Goal: Information Seeking & Learning: Compare options

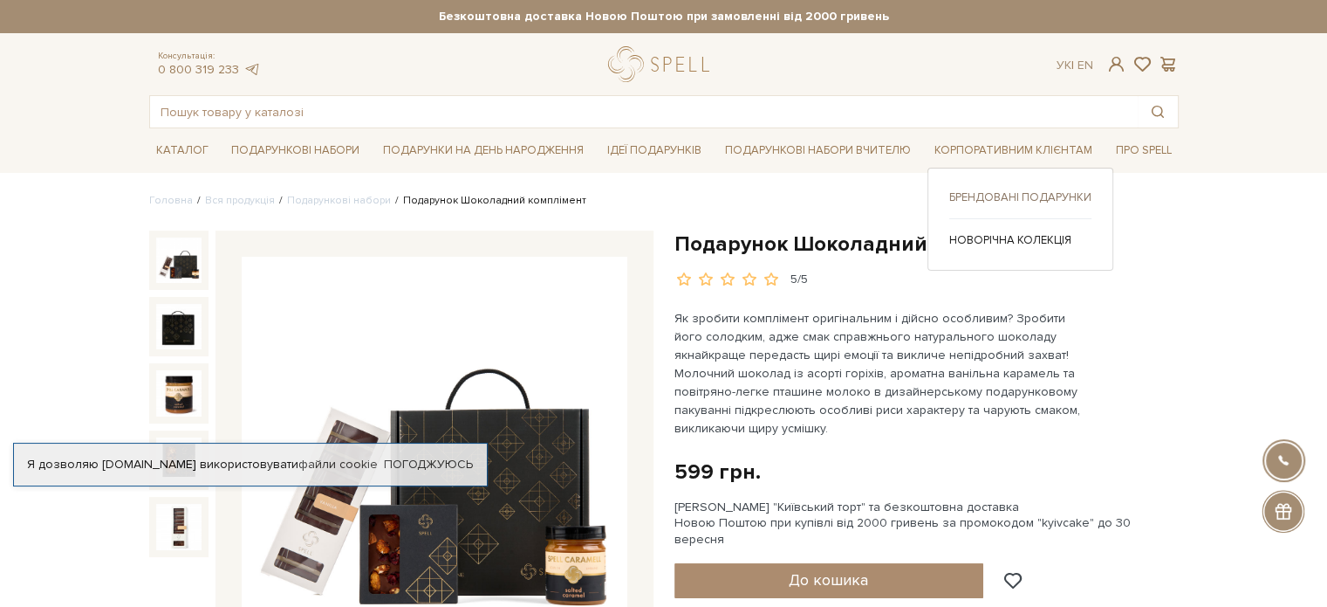
click at [1045, 191] on link "Брендовані подарунки" at bounding box center [1021, 197] width 142 height 16
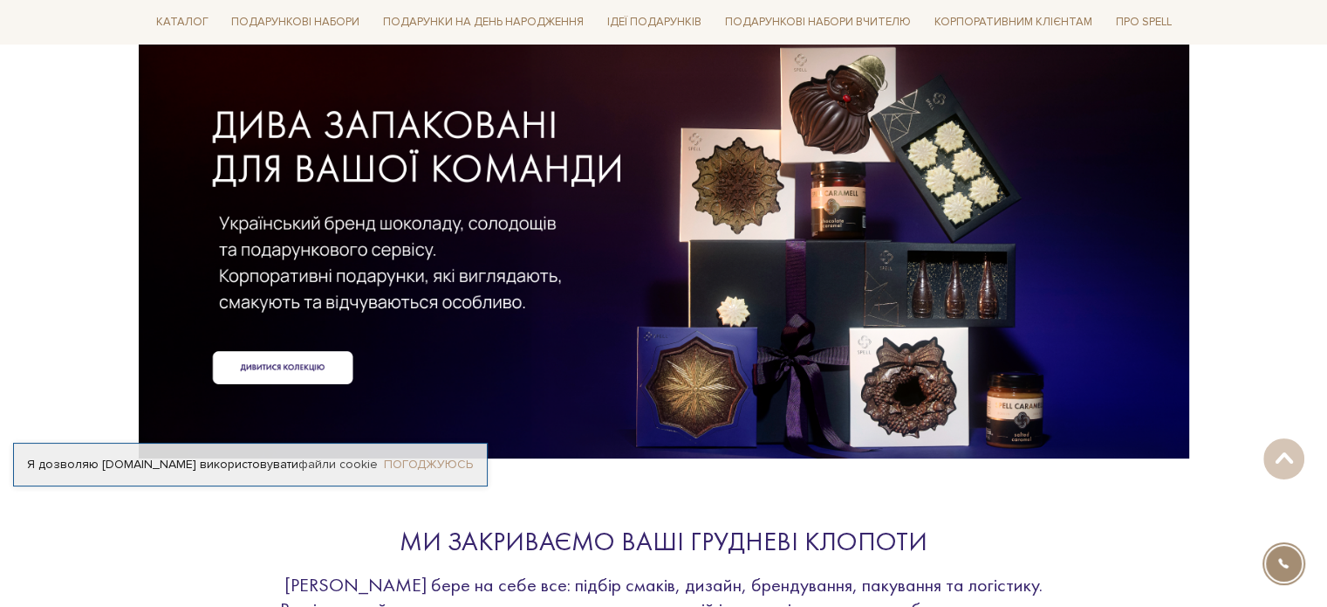
click at [419, 468] on link "Погоджуюсь" at bounding box center [428, 464] width 89 height 16
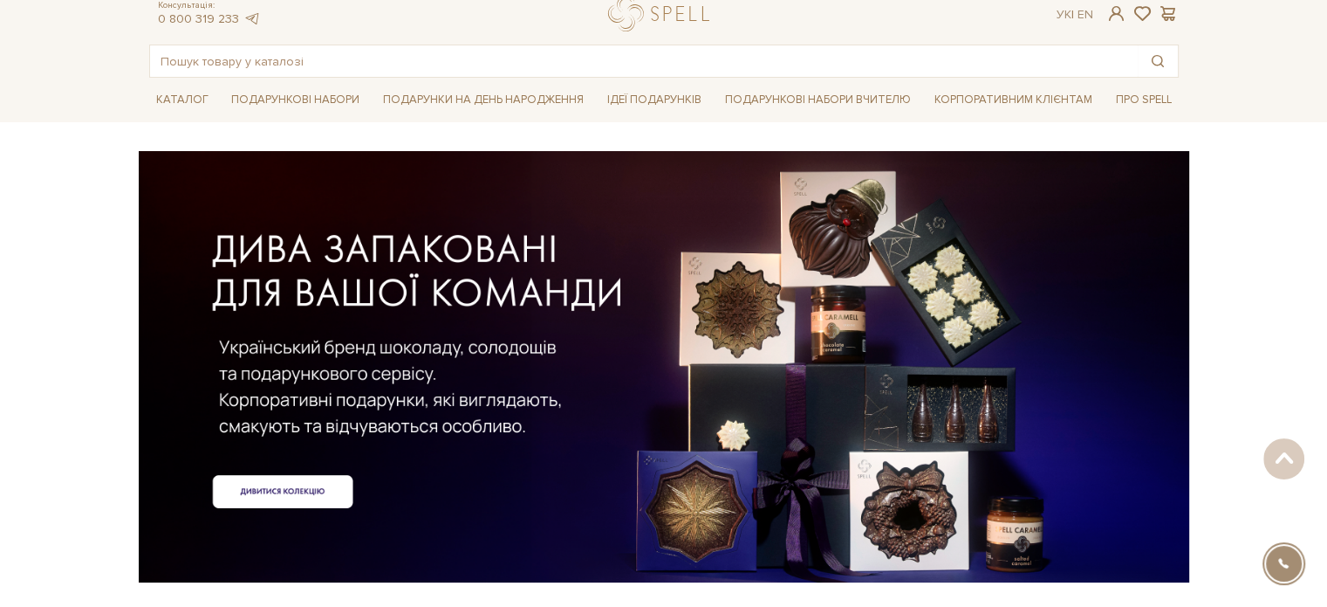
scroll to position [0, 0]
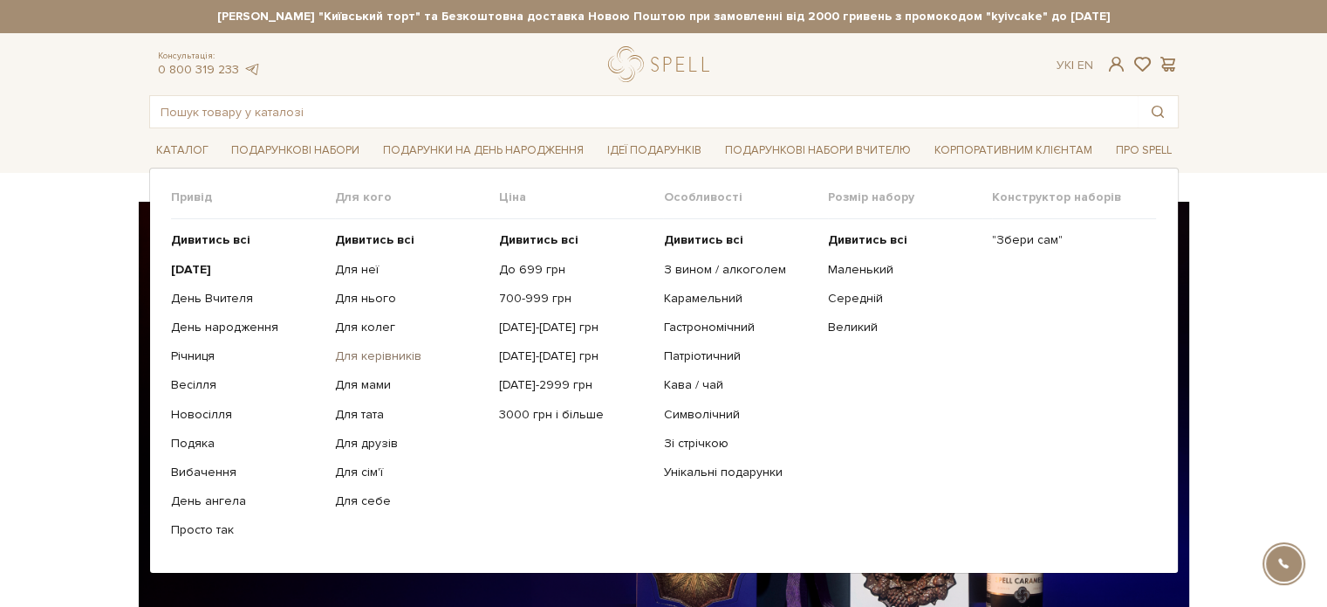
click at [384, 358] on link "Для керівників" at bounding box center [410, 356] width 151 height 16
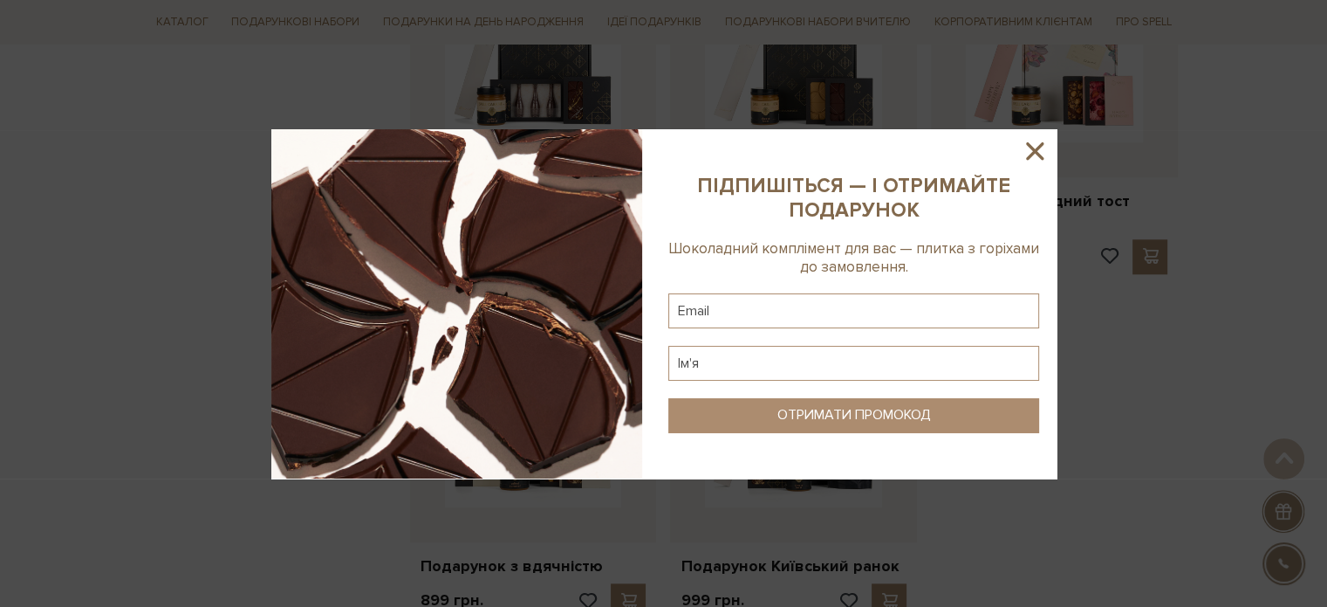
scroll to position [2182, 0]
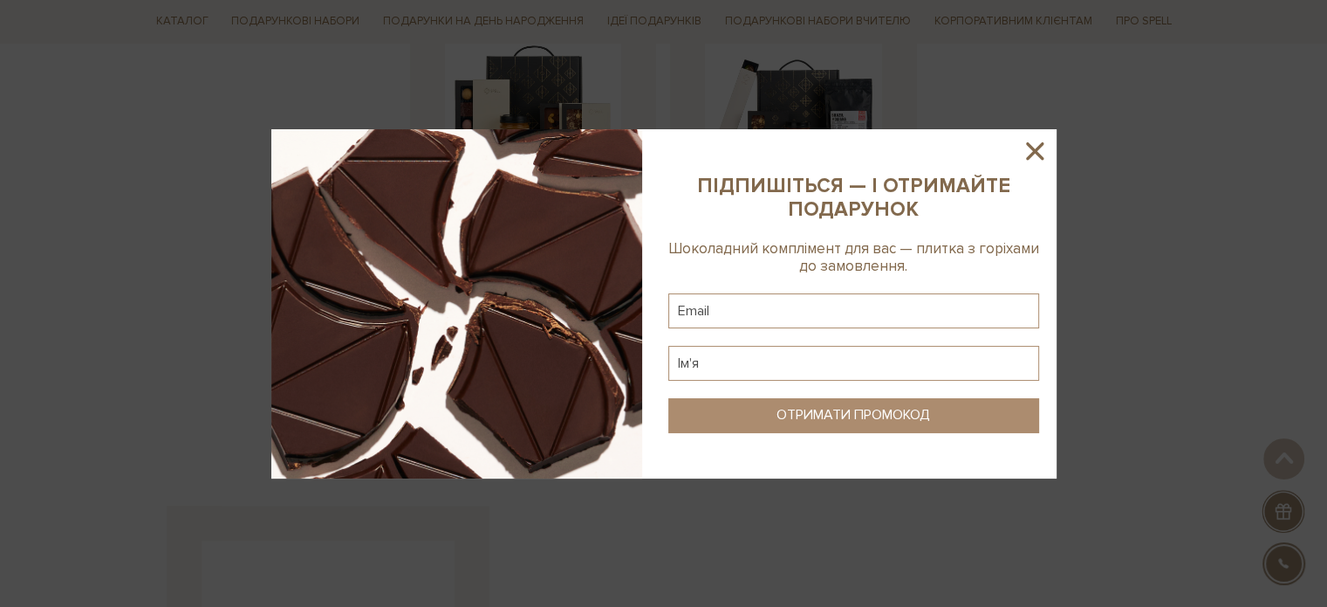
click at [1043, 161] on icon at bounding box center [1035, 151] width 30 height 30
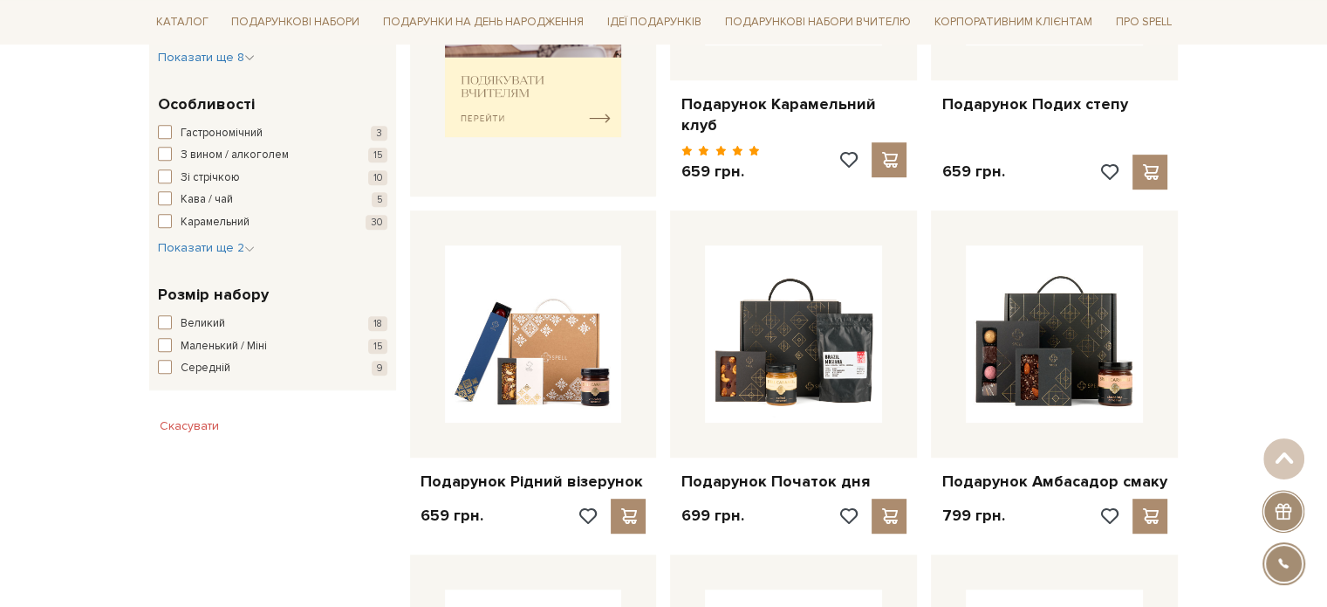
scroll to position [960, 0]
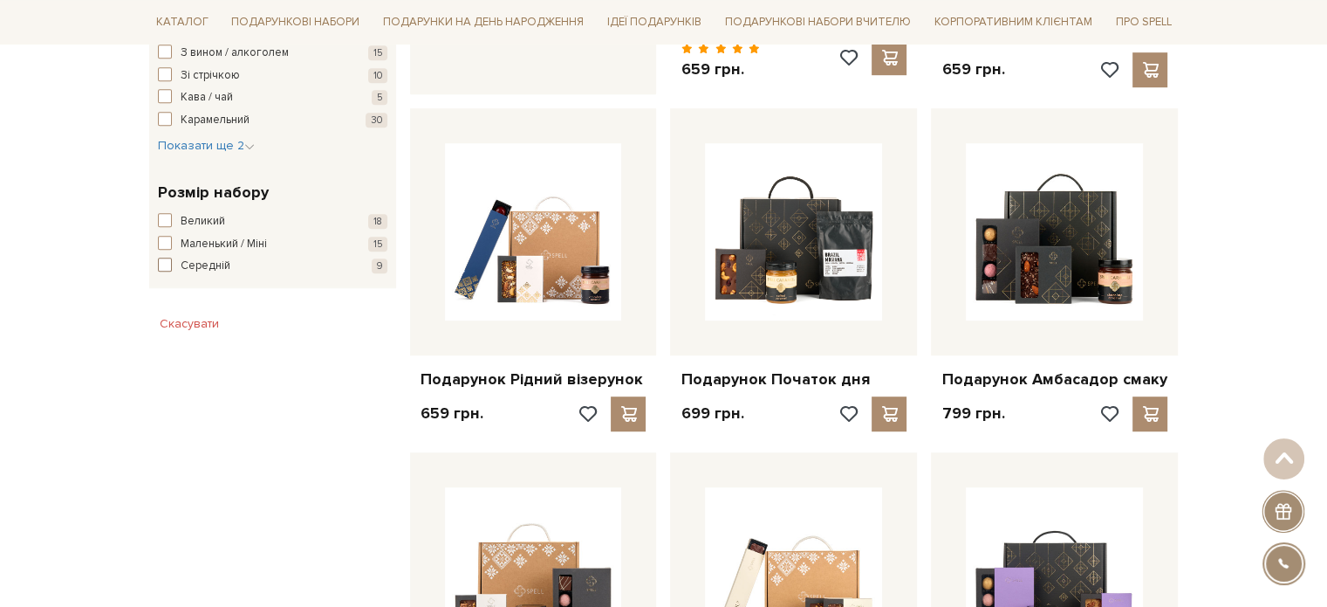
click at [163, 264] on span "button" at bounding box center [165, 264] width 14 height 14
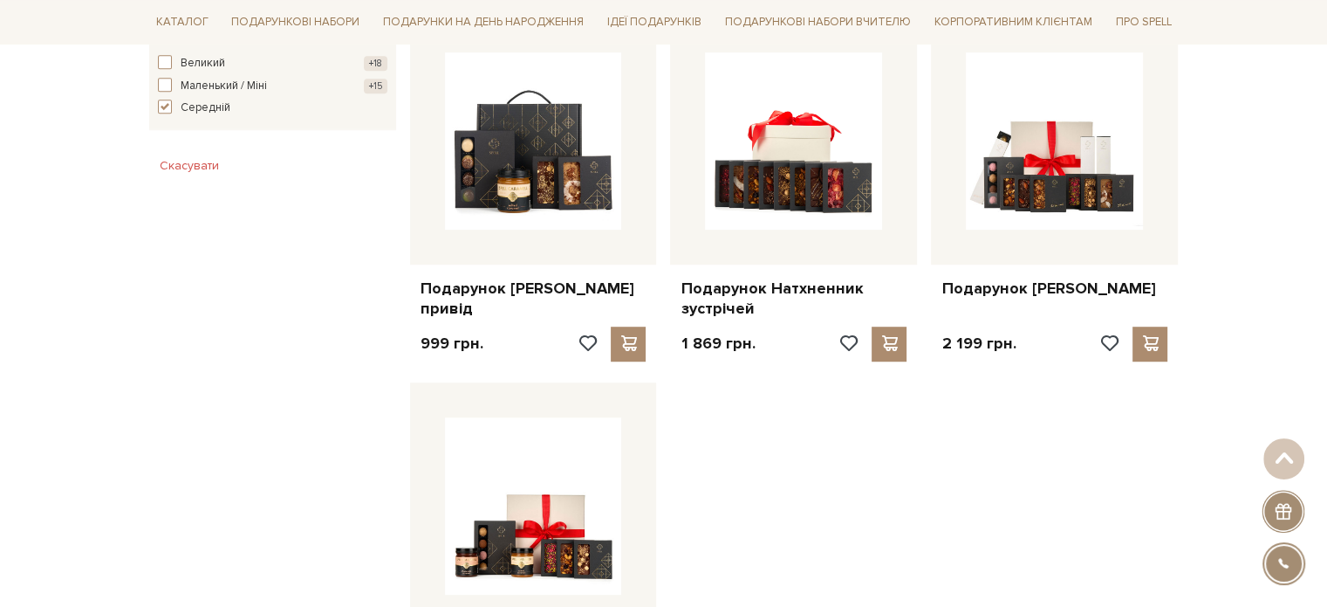
scroll to position [698, 0]
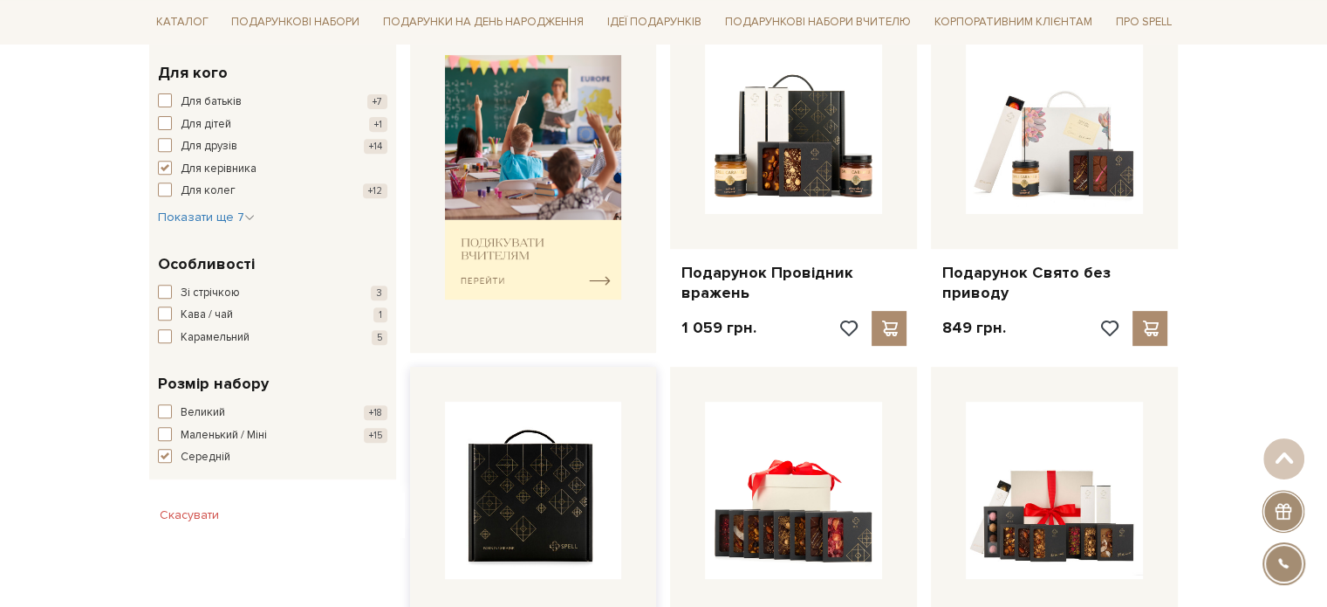
click at [566, 471] on img at bounding box center [533, 489] width 177 height 177
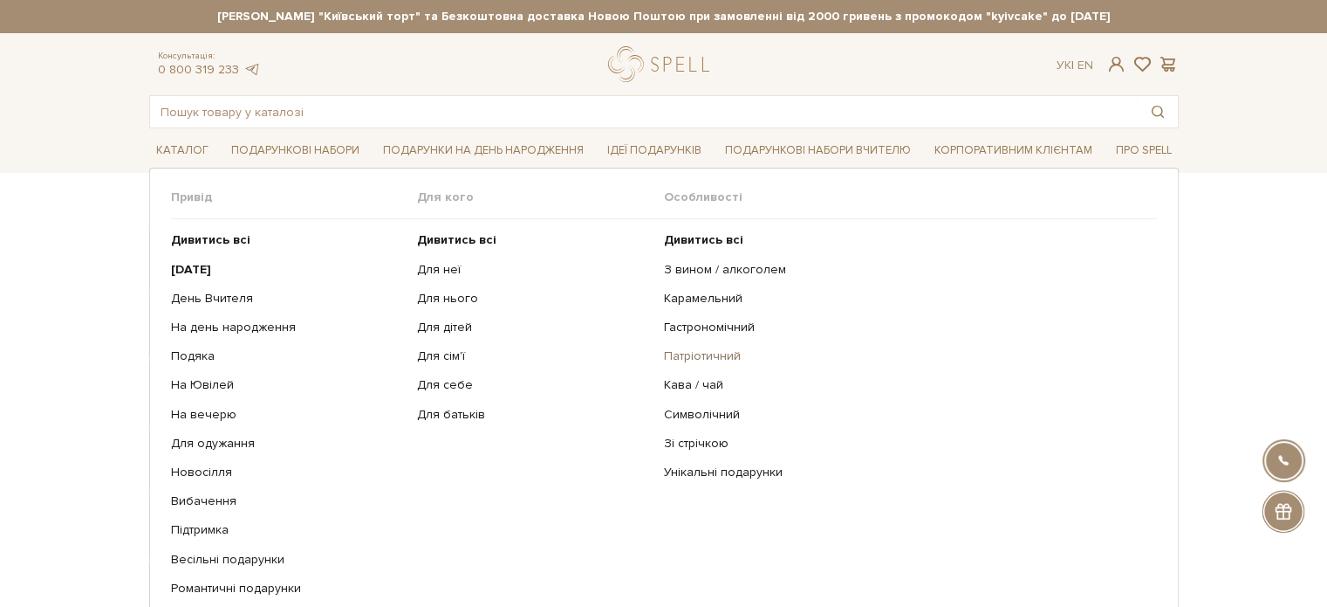
click at [716, 355] on link "Патріотичний" at bounding box center [904, 356] width 480 height 16
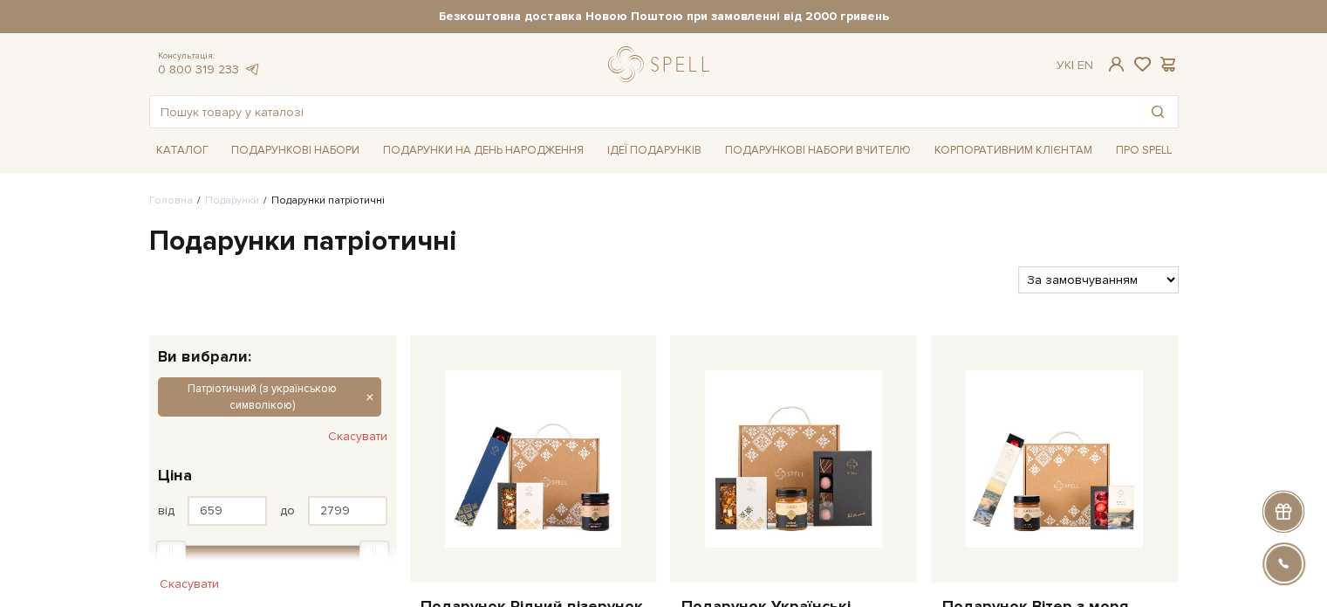
scroll to position [524, 0]
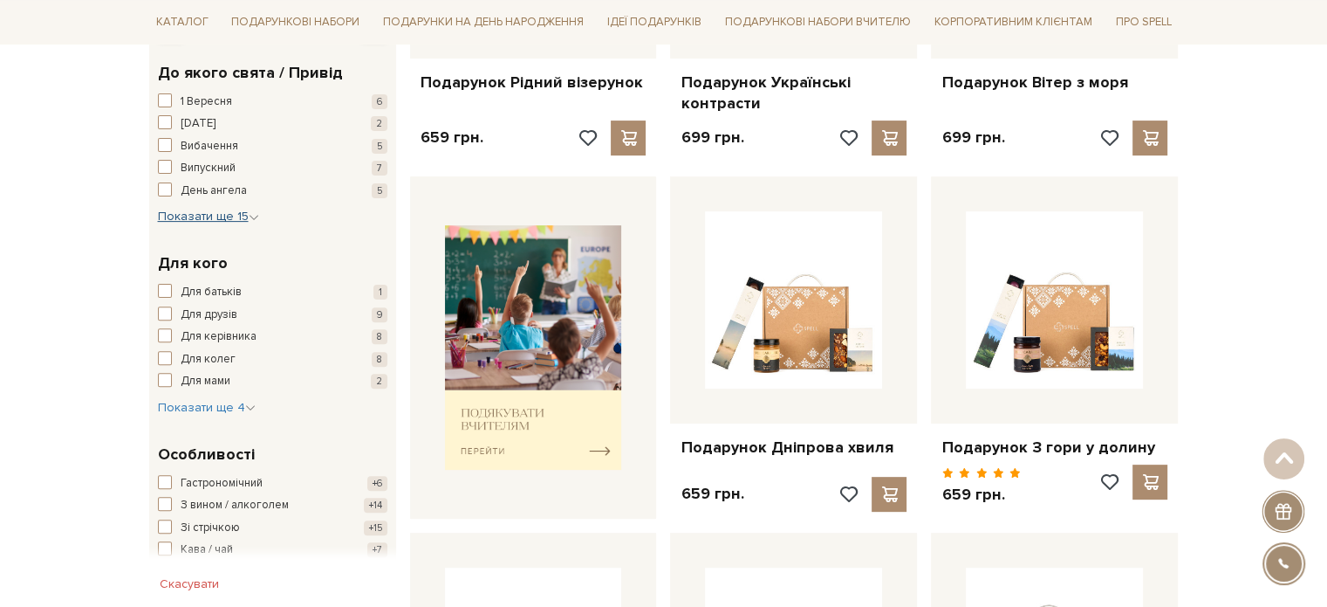
click at [243, 209] on span "Показати ще 15" at bounding box center [208, 216] width 101 height 15
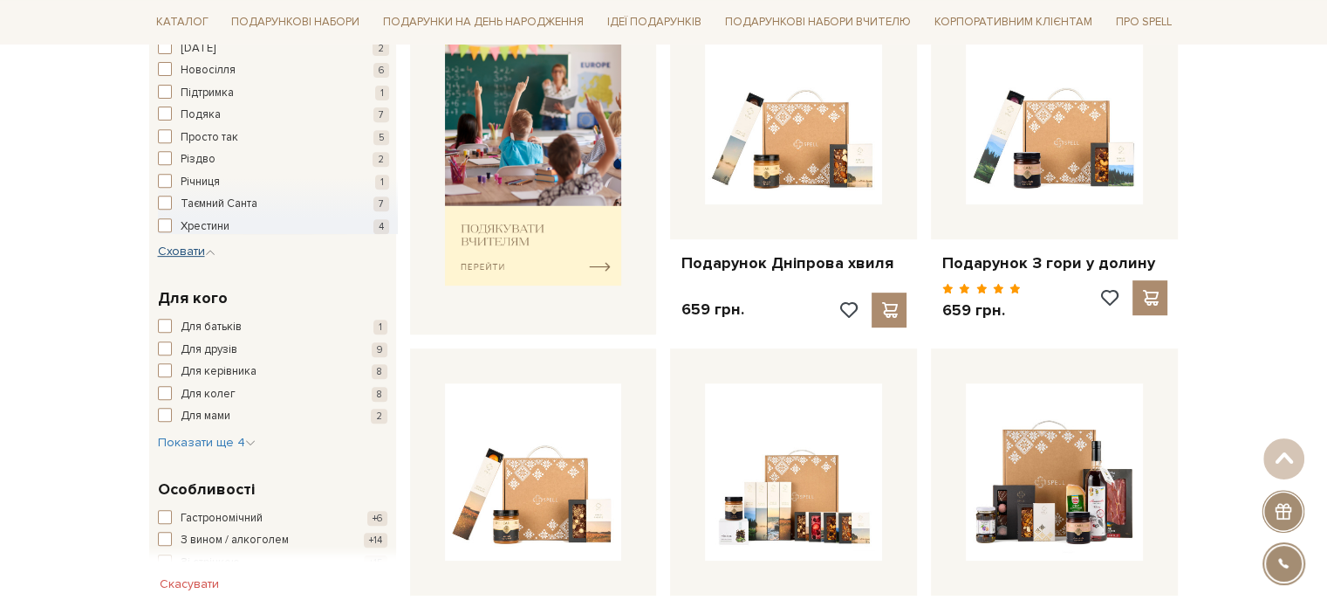
scroll to position [698, 0]
